Goal: Task Accomplishment & Management: Complete application form

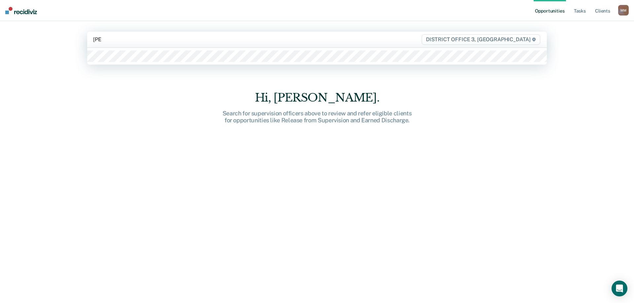
type input "[PERSON_NAME]"
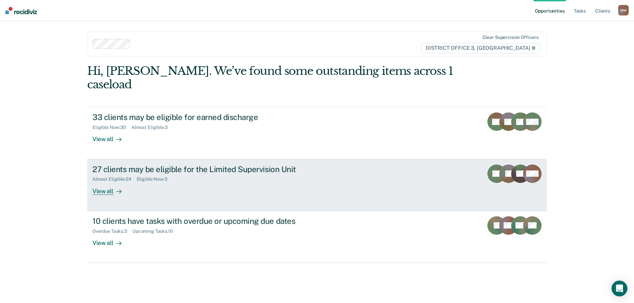
click at [104, 182] on link "27 clients may be eligible for the Limited Supervision Unit Almost Eligible : 2…" at bounding box center [316, 185] width 459 height 52
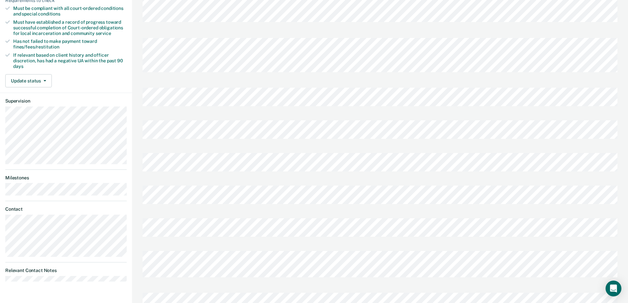
scroll to position [132, 0]
